Goal: Transaction & Acquisition: Purchase product/service

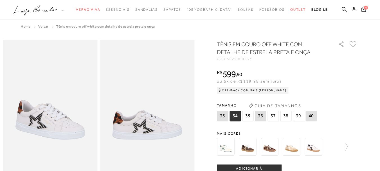
click at [273, 144] on img at bounding box center [269, 146] width 17 height 17
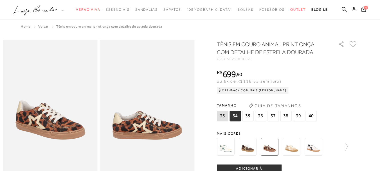
click at [253, 146] on img at bounding box center [247, 146] width 17 height 17
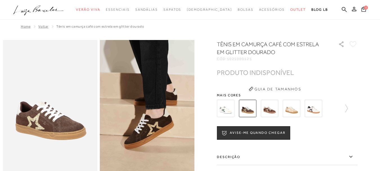
click at [275, 108] on img at bounding box center [269, 108] width 17 height 17
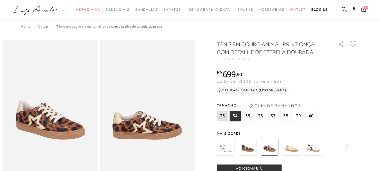
click at [293, 150] on img at bounding box center [291, 146] width 17 height 17
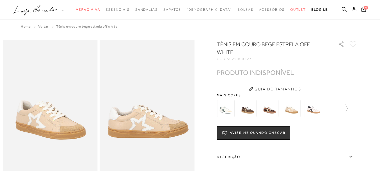
click at [314, 109] on img at bounding box center [313, 108] width 17 height 17
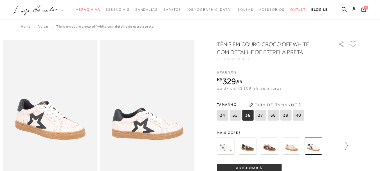
click at [348, 145] on icon at bounding box center [344, 146] width 8 height 8
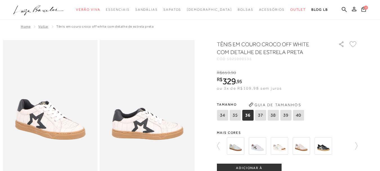
click at [236, 147] on img at bounding box center [235, 145] width 17 height 17
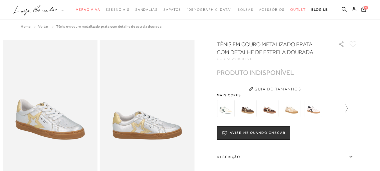
click at [348, 108] on icon at bounding box center [344, 108] width 8 height 8
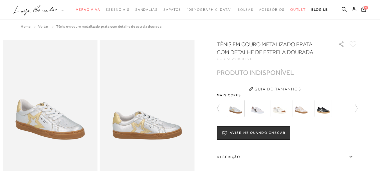
click at [262, 107] on img at bounding box center [257, 108] width 17 height 17
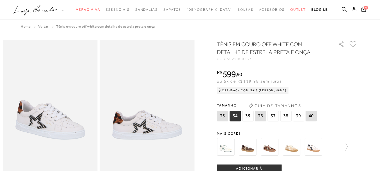
click at [254, 150] on img at bounding box center [247, 146] width 17 height 17
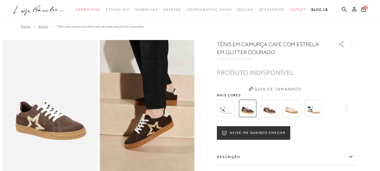
click at [351, 108] on div at bounding box center [287, 108] width 141 height 21
click at [348, 109] on icon at bounding box center [344, 108] width 8 height 8
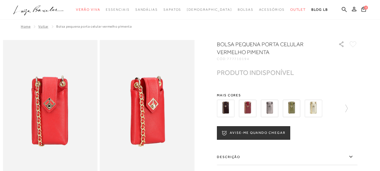
click at [253, 110] on img at bounding box center [247, 108] width 17 height 17
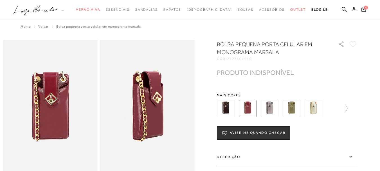
click at [228, 107] on img at bounding box center [225, 108] width 17 height 17
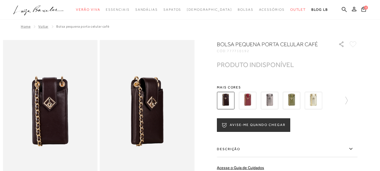
click at [271, 104] on img at bounding box center [269, 100] width 17 height 17
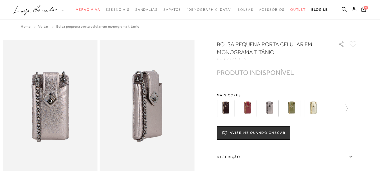
click at [293, 105] on img at bounding box center [291, 108] width 17 height 17
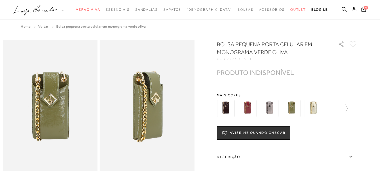
click at [318, 109] on img at bounding box center [313, 108] width 17 height 17
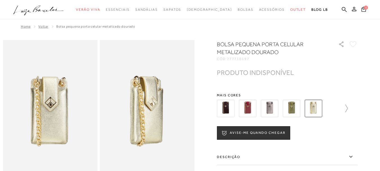
click at [348, 107] on icon at bounding box center [344, 108] width 8 height 8
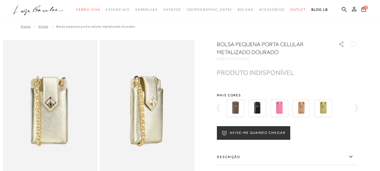
click at [238, 111] on img at bounding box center [235, 108] width 17 height 17
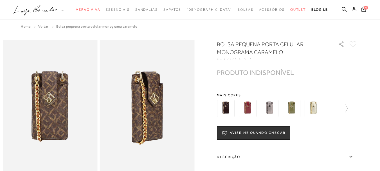
click at [254, 109] on img at bounding box center [247, 108] width 17 height 17
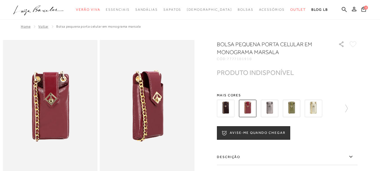
click at [271, 107] on img at bounding box center [269, 108] width 17 height 17
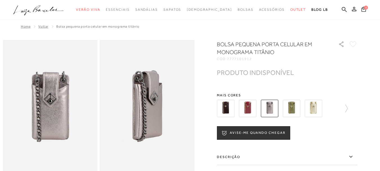
click at [292, 108] on img at bounding box center [291, 108] width 17 height 17
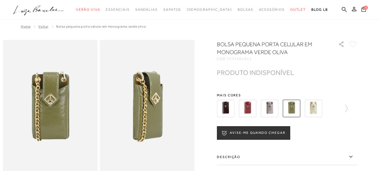
click at [310, 108] on img at bounding box center [313, 108] width 17 height 17
click at [316, 111] on img at bounding box center [313, 108] width 17 height 17
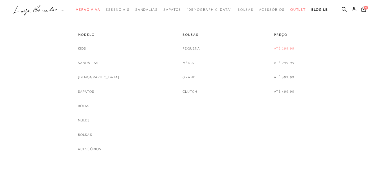
click at [290, 49] on link "Até 199,99" at bounding box center [284, 49] width 21 height 6
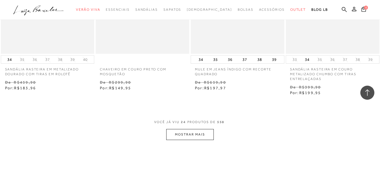
scroll to position [1042, 0]
click at [190, 135] on button "MOSTRAR MAIS" at bounding box center [189, 134] width 47 height 11
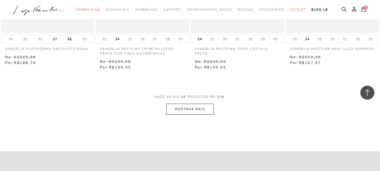
scroll to position [2168, 0]
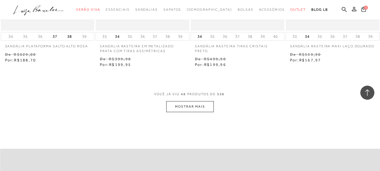
click at [206, 104] on button "MOSTRAR MAIS" at bounding box center [189, 106] width 47 height 11
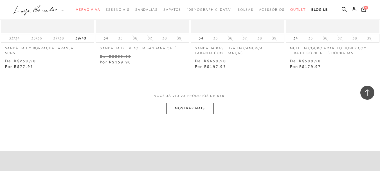
scroll to position [3266, 0]
drag, startPoint x: 202, startPoint y: 106, endPoint x: 205, endPoint y: 104, distance: 3.3
click at [205, 104] on button "MOSTRAR MAIS" at bounding box center [189, 106] width 47 height 11
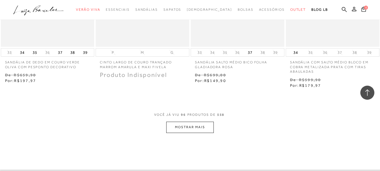
scroll to position [4364, 0]
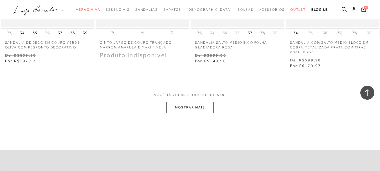
click at [197, 107] on button "MOSTRAR MAIS" at bounding box center [189, 107] width 47 height 11
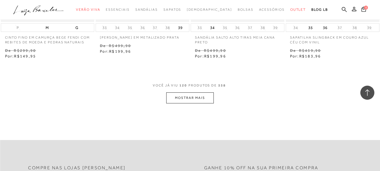
scroll to position [5490, 0]
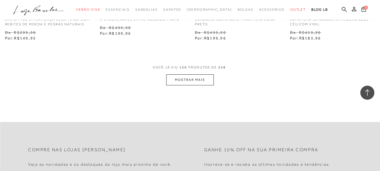
click at [200, 84] on button "MOSTRAR MAIS" at bounding box center [189, 79] width 47 height 11
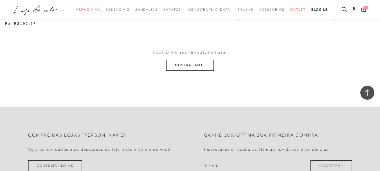
scroll to position [6616, 0]
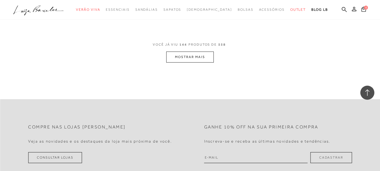
click at [194, 54] on button "MOSTRAR MAIS" at bounding box center [189, 57] width 47 height 11
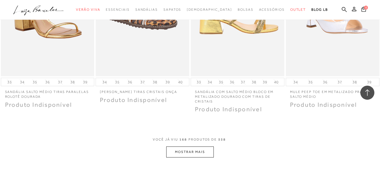
scroll to position [7657, 0]
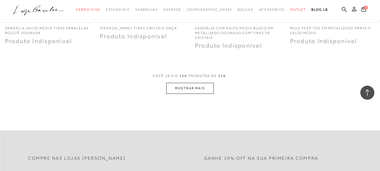
click at [201, 84] on button "MOSTRAR MAIS" at bounding box center [189, 88] width 47 height 11
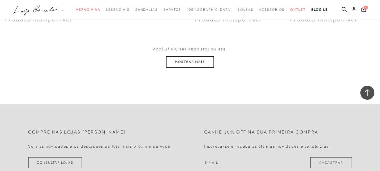
scroll to position [13050, 0]
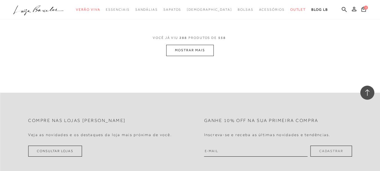
click at [202, 50] on button "MOSTRAR MAIS" at bounding box center [189, 50] width 47 height 11
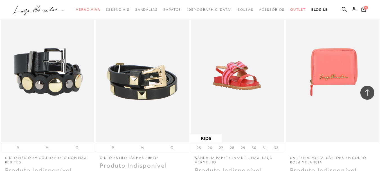
scroll to position [14035, 0]
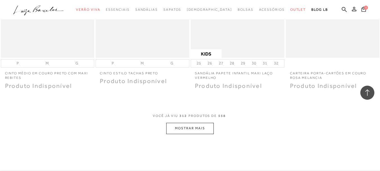
click at [194, 125] on button "MOSTRAR MAIS" at bounding box center [189, 128] width 47 height 11
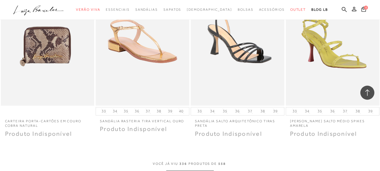
scroll to position [15077, 0]
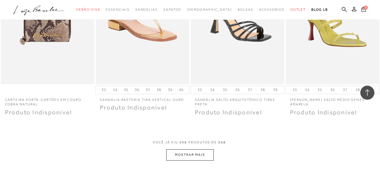
click at [196, 155] on button "MOSTRAR MAIS" at bounding box center [189, 154] width 47 height 11
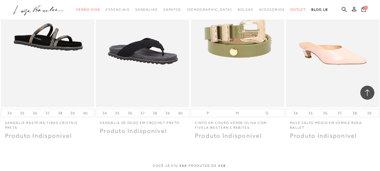
scroll to position [16175, 0]
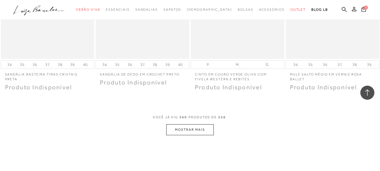
click at [199, 130] on button "MOSTRAR MAIS" at bounding box center [189, 129] width 47 height 11
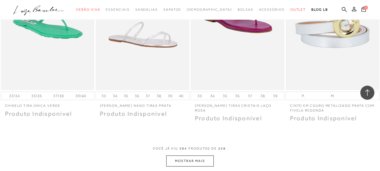
scroll to position [17272, 0]
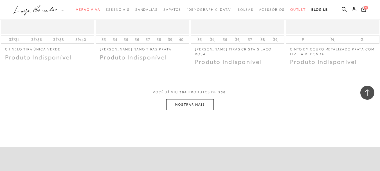
click at [204, 104] on button "MOSTRAR MAIS" at bounding box center [189, 104] width 47 height 11
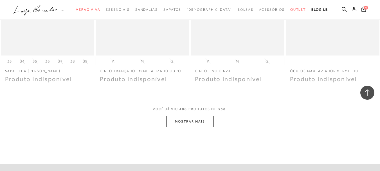
scroll to position [18286, 0]
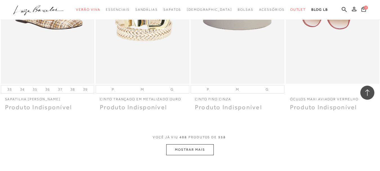
click at [193, 150] on button "MOSTRAR MAIS" at bounding box center [189, 149] width 47 height 11
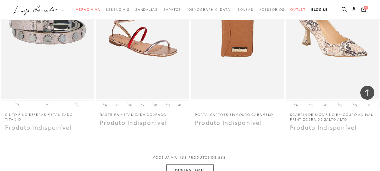
scroll to position [19384, 0]
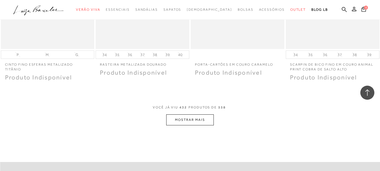
click at [197, 125] on button "MOSTRAR MAIS" at bounding box center [189, 119] width 47 height 11
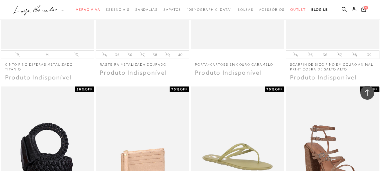
scroll to position [19468, 0]
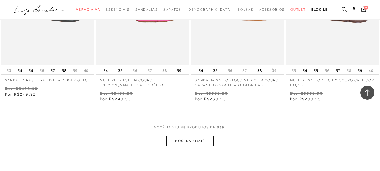
scroll to position [2168, 0]
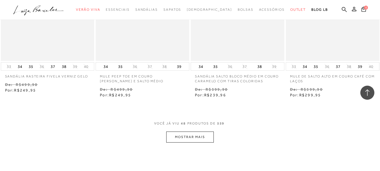
click at [196, 131] on button "MOSTRAR MAIS" at bounding box center [189, 136] width 47 height 11
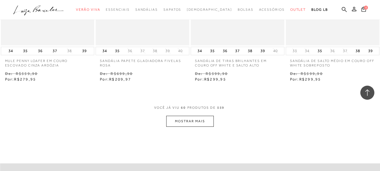
scroll to position [2759, 0]
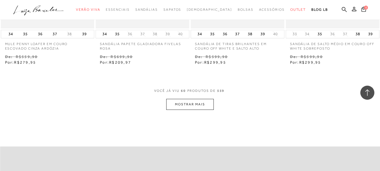
click at [198, 99] on button "MOSTRAR MAIS" at bounding box center [189, 104] width 47 height 11
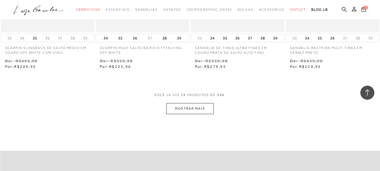
scroll to position [3322, 0]
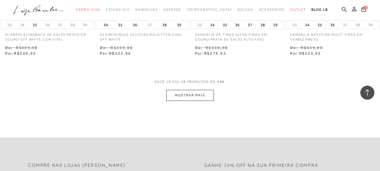
click at [202, 90] on button "MOSTRAR MAIS" at bounding box center [189, 95] width 47 height 11
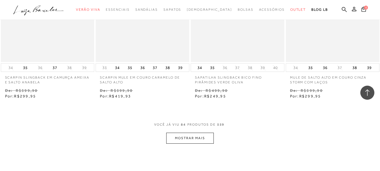
scroll to position [3829, 0]
click at [204, 132] on button "MOSTRAR MAIS" at bounding box center [189, 137] width 47 height 11
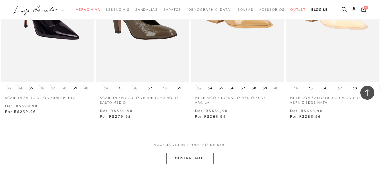
scroll to position [4364, 0]
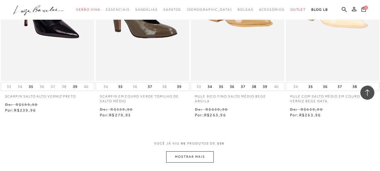
click at [195, 151] on button "MOSTRAR MAIS" at bounding box center [189, 156] width 47 height 11
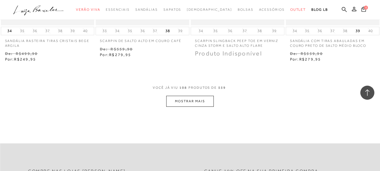
scroll to position [4983, 0]
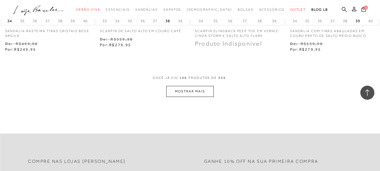
click at [200, 86] on button "MOSTRAR MAIS" at bounding box center [189, 91] width 47 height 11
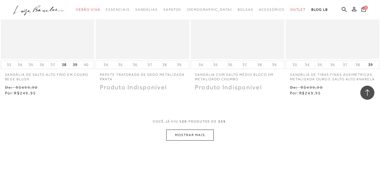
scroll to position [5490, 0]
click at [196, 131] on button "MOSTRAR MAIS" at bounding box center [189, 133] width 47 height 11
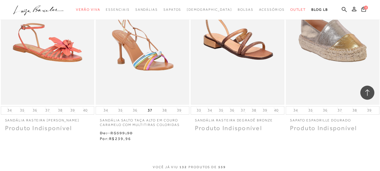
scroll to position [6053, 0]
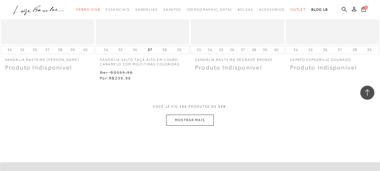
click at [189, 115] on button "MOSTRAR MAIS" at bounding box center [189, 120] width 47 height 11
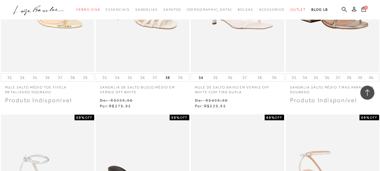
scroll to position [6391, 0]
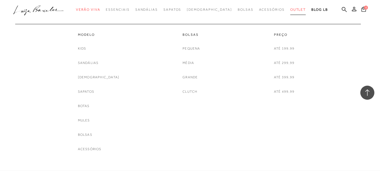
click at [291, 11] on span "Outlet" at bounding box center [299, 10] width 16 height 4
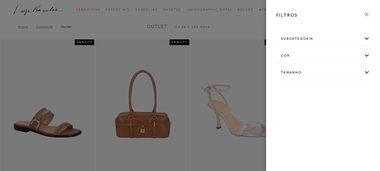
click at [368, 73] on div "Tamanho" at bounding box center [323, 72] width 93 height 15
click at [292, 114] on link "Ver mais..." at bounding box center [291, 115] width 15 height 4
click at [305, 120] on span "35" at bounding box center [301, 120] width 8 height 4
click at [302, 120] on input "35" at bounding box center [299, 122] width 6 height 6
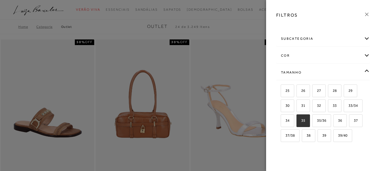
checkbox input "true"
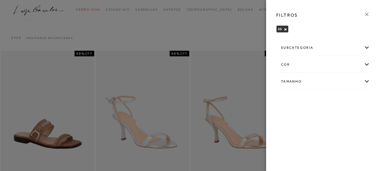
click at [368, 48] on div "subcategoria" at bounding box center [323, 47] width 93 height 15
click at [350, 39] on div "subcategoria Modelo Preço -" at bounding box center [323, 77] width 103 height 76
click at [235, 88] on div at bounding box center [190, 85] width 380 height 171
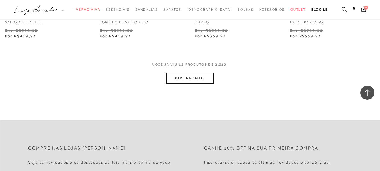
scroll to position [563, 0]
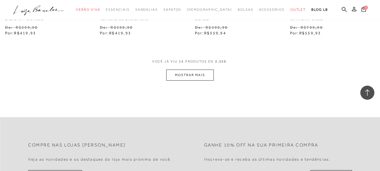
click at [202, 70] on button "MOSTRAR MAIS" at bounding box center [189, 75] width 47 height 11
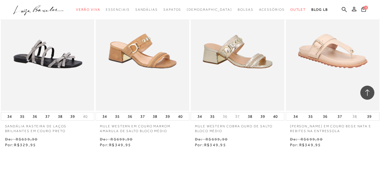
scroll to position [1042, 0]
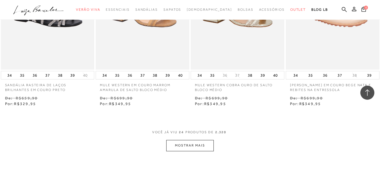
click at [188, 140] on button "MOSTRAR MAIS" at bounding box center [189, 145] width 47 height 11
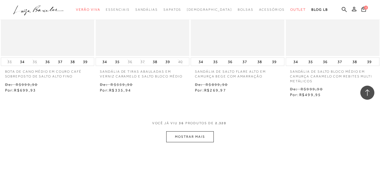
scroll to position [1605, 0]
click at [186, 131] on button "MOSTRAR MAIS" at bounding box center [189, 136] width 47 height 11
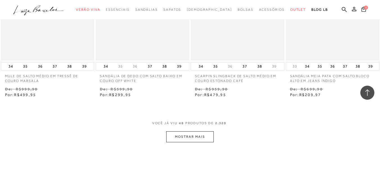
scroll to position [2196, 0]
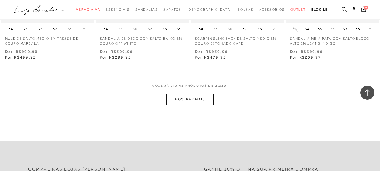
click at [193, 94] on button "MOSTRAR MAIS" at bounding box center [189, 99] width 47 height 11
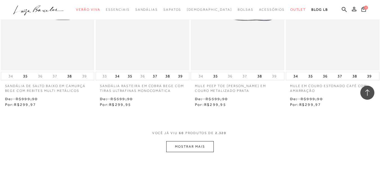
scroll to position [2759, 0]
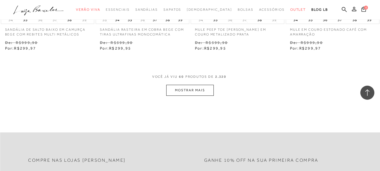
click at [175, 85] on button "MOSTRAR MAIS" at bounding box center [189, 90] width 47 height 11
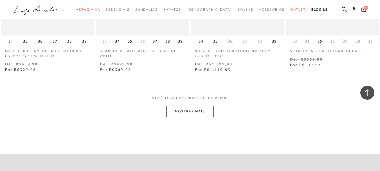
scroll to position [3322, 0]
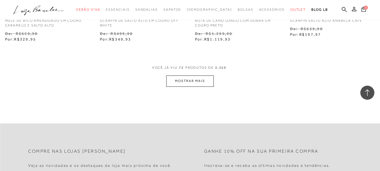
click at [202, 75] on button "MOSTRAR MAIS" at bounding box center [189, 80] width 47 height 11
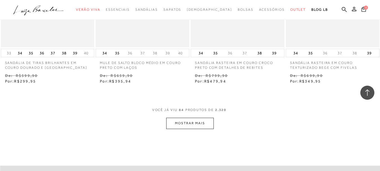
scroll to position [3857, 0]
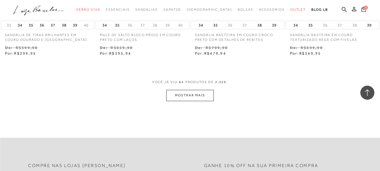
click at [195, 90] on button "MOSTRAR MAIS" at bounding box center [189, 95] width 47 height 11
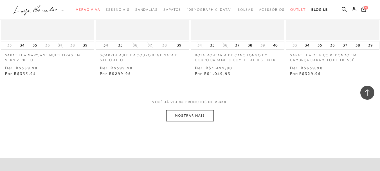
scroll to position [4392, 0]
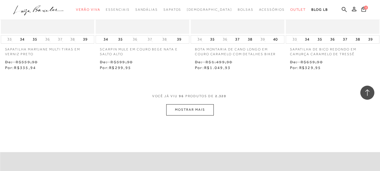
click at [196, 104] on button "MOSTRAR MAIS" at bounding box center [189, 109] width 47 height 11
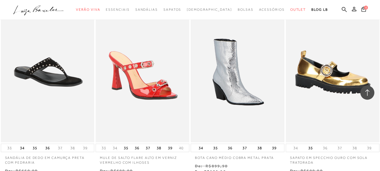
scroll to position [4476, 0]
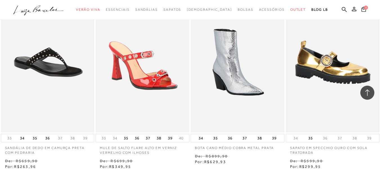
click at [327, 65] on img at bounding box center [333, 62] width 93 height 139
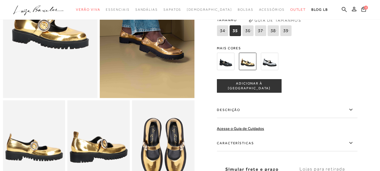
scroll to position [84, 0]
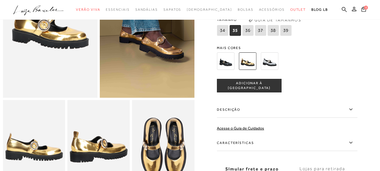
click at [352, 143] on icon at bounding box center [350, 143] width 3 height 2
click at [0, 0] on input "Características" at bounding box center [0, 0] width 0 height 0
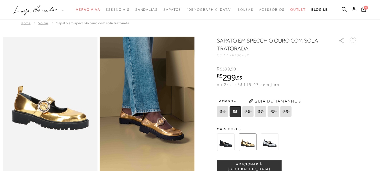
scroll to position [0, 0]
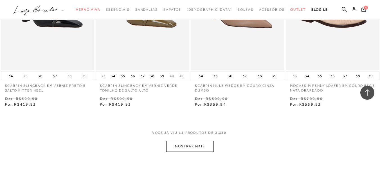
scroll to position [479, 0]
